Goal: Find specific page/section: Find specific page/section

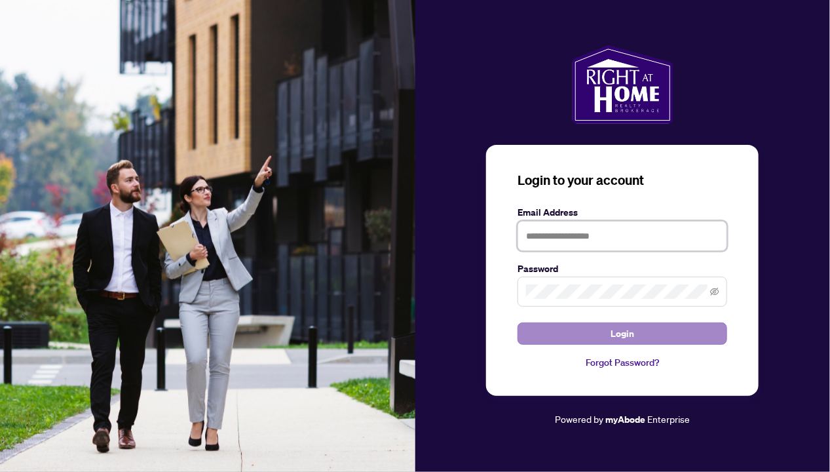
type input "**********"
click at [580, 324] on button "Login" at bounding box center [623, 333] width 210 height 22
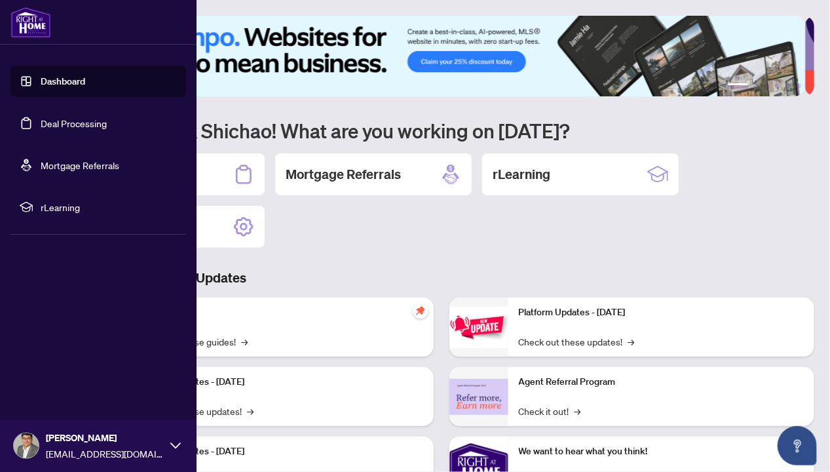
click at [73, 126] on link "Deal Processing" at bounding box center [74, 123] width 66 height 12
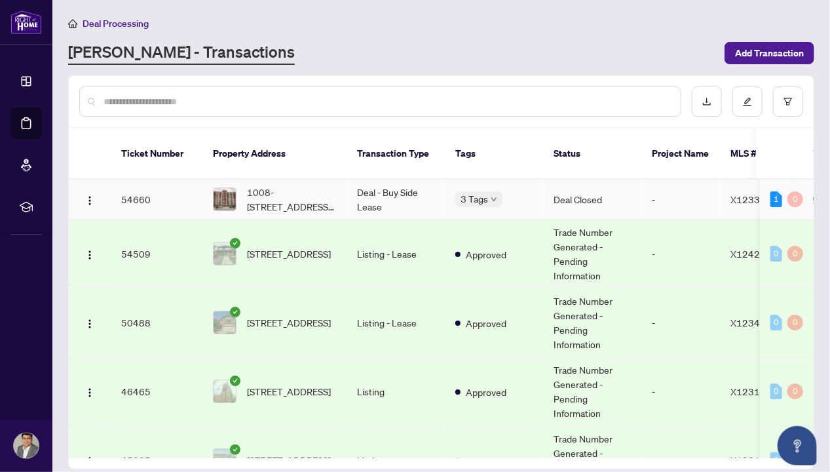
click at [646, 180] on td "-" at bounding box center [680, 200] width 79 height 40
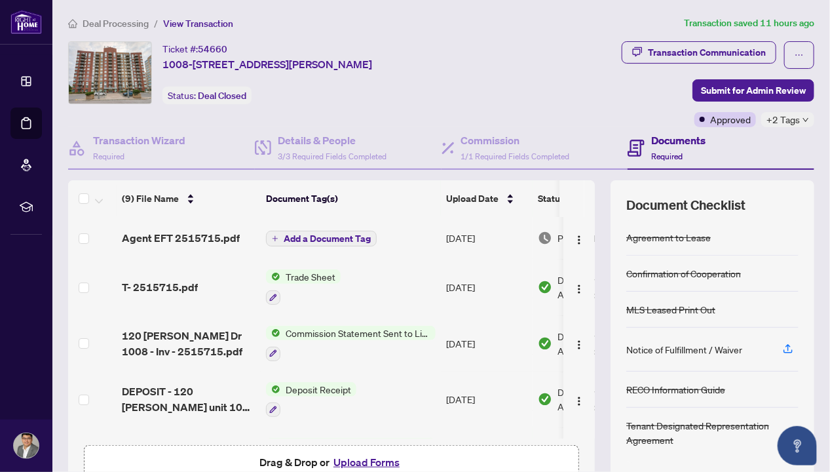
drag, startPoint x: 582, startPoint y: 209, endPoint x: 581, endPoint y: 218, distance: 9.2
click at [581, 218] on div "(9) File Name Document Tag(s) Upload Date Status (9) File Name Document Tag(s) …" at bounding box center [331, 309] width 527 height 258
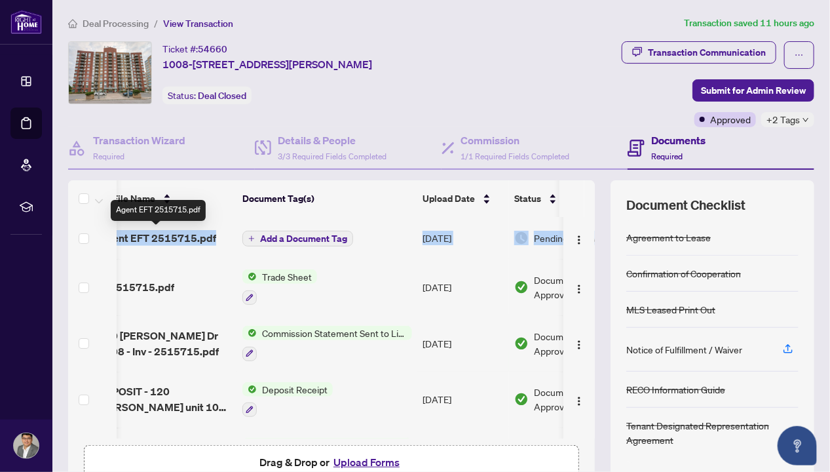
click at [181, 235] on span "Agent EFT 2515715.pdf" at bounding box center [157, 238] width 118 height 16
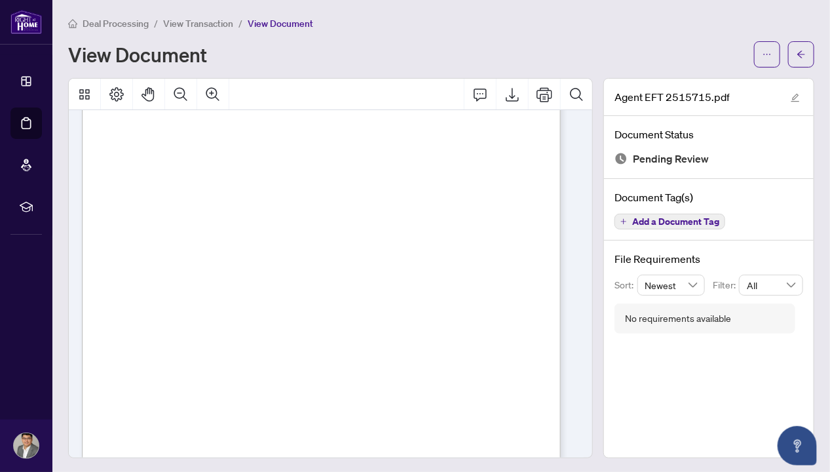
scroll to position [218, 0]
drag, startPoint x: 452, startPoint y: 370, endPoint x: 524, endPoint y: 367, distance: 72.1
drag, startPoint x: 524, startPoint y: 367, endPoint x: 528, endPoint y: 375, distance: 8.8
click at [525, 376] on span "0.00" at bounding box center [520, 379] width 10 height 6
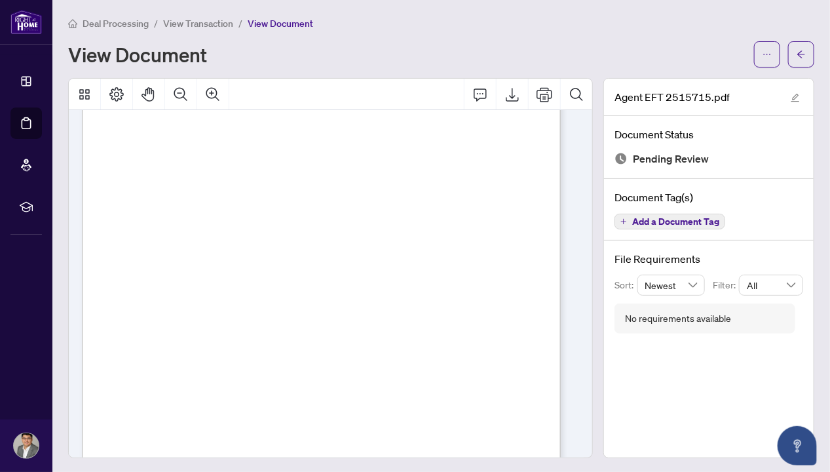
drag, startPoint x: 487, startPoint y: 370, endPoint x: 530, endPoint y: 367, distance: 42.7
drag, startPoint x: 530, startPoint y: 367, endPoint x: 531, endPoint y: 397, distance: 30.1
click at [525, 397] on span "5,056.75" at bounding box center [514, 397] width 22 height 6
drag, startPoint x: 498, startPoint y: 398, endPoint x: 527, endPoint y: 400, distance: 28.9
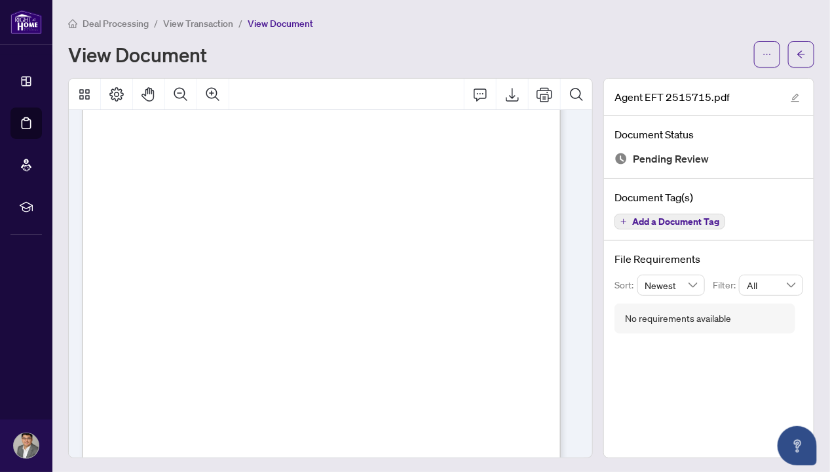
click at [527, 400] on div "Right at Home Realty PAID BY E.F.T. [DATE] One Thousand One Hundred Eighty Six …" at bounding box center [368, 275] width 573 height 741
drag, startPoint x: 527, startPoint y: 400, endPoint x: 525, endPoint y: 410, distance: 9.9
click at [525, 410] on div "Right at Home Realty PAID BY E.F.T. [DATE] One Thousand One Hundred Eighty Six …" at bounding box center [368, 275] width 573 height 741
click at [522, 416] on div "Right at Home Realty PAID BY E.F.T. [DATE] One Thousand One Hundred Eighty Six …" at bounding box center [368, 275] width 573 height 741
drag, startPoint x: 352, startPoint y: 397, endPoint x: 525, endPoint y: 399, distance: 173.6
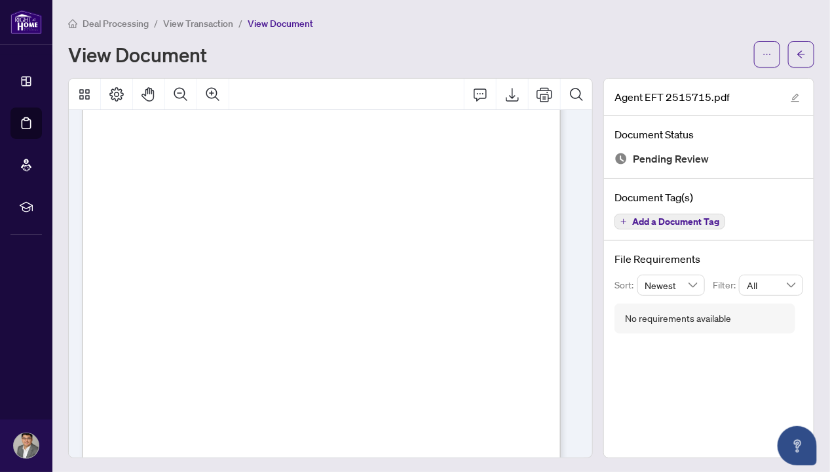
drag, startPoint x: 525, startPoint y: 399, endPoint x: 523, endPoint y: 417, distance: 17.8
click at [523, 417] on div "Right at Home Realty PAID BY E.F.T. [DATE] One Thousand One Hundred Eighty Six …" at bounding box center [368, 275] width 573 height 741
click at [327, 362] on span "1,300.00" at bounding box center [315, 360] width 24 height 6
